Goal: Transaction & Acquisition: Purchase product/service

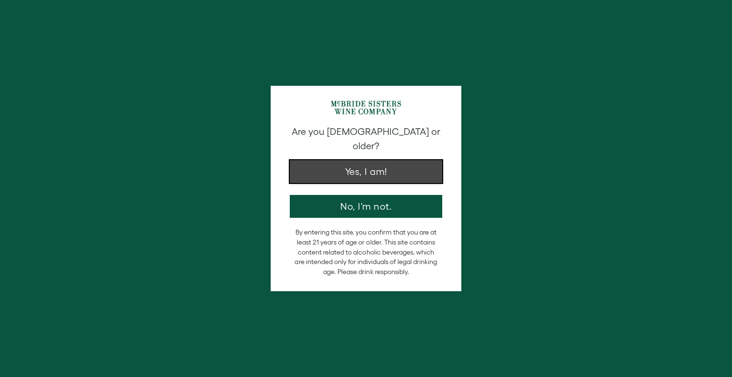
click at [375, 164] on button "Yes, I am!" at bounding box center [366, 171] width 153 height 23
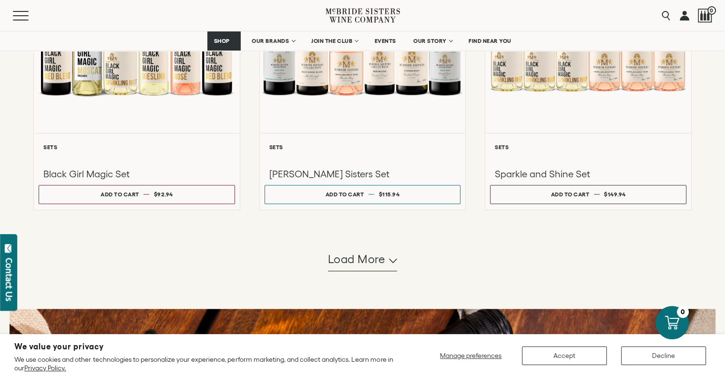
scroll to position [841, 0]
click at [391, 260] on icon "button" at bounding box center [393, 261] width 8 height 5
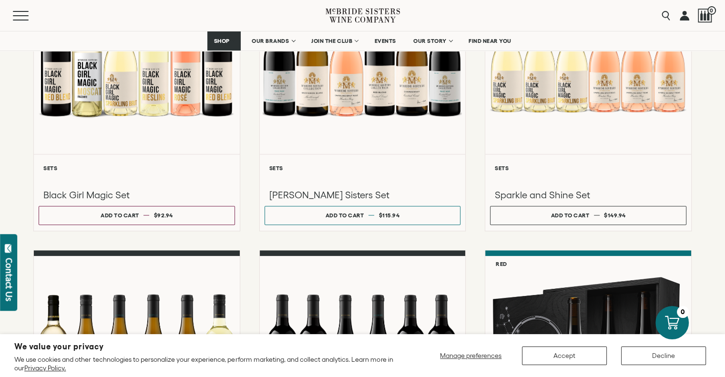
scroll to position [820, 0]
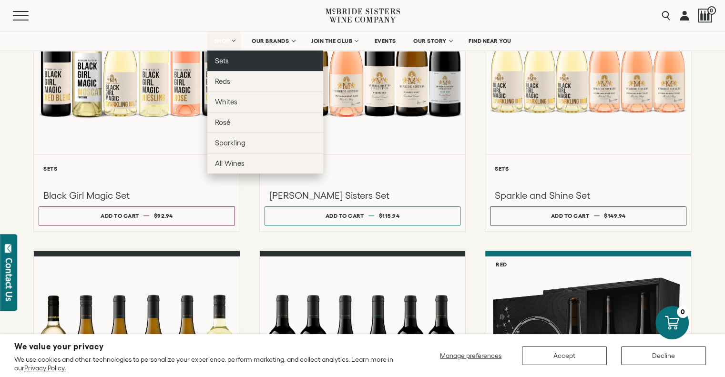
click at [219, 64] on span "Sets" at bounding box center [222, 61] width 14 height 8
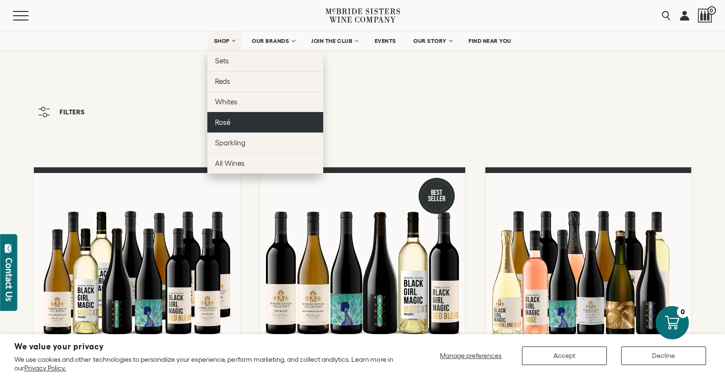
click at [227, 124] on span "Rosé" at bounding box center [222, 122] width 15 height 8
